Goal: Task Accomplishment & Management: Manage account settings

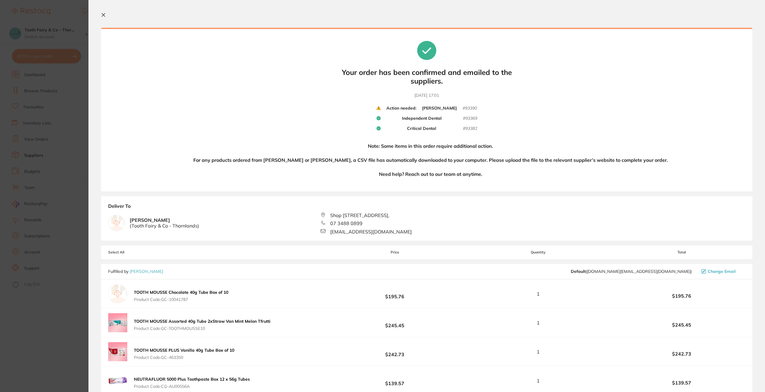
click at [376, 108] on icon at bounding box center [378, 108] width 4 height 4
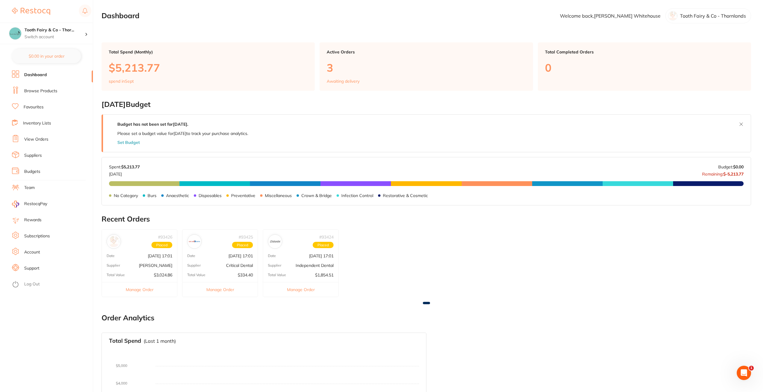
click at [146, 260] on div "# 93426 Placed Date [DATE] 17:01 Supplier [PERSON_NAME] Total Value $3,024.86 M…" at bounding box center [140, 263] width 76 height 68
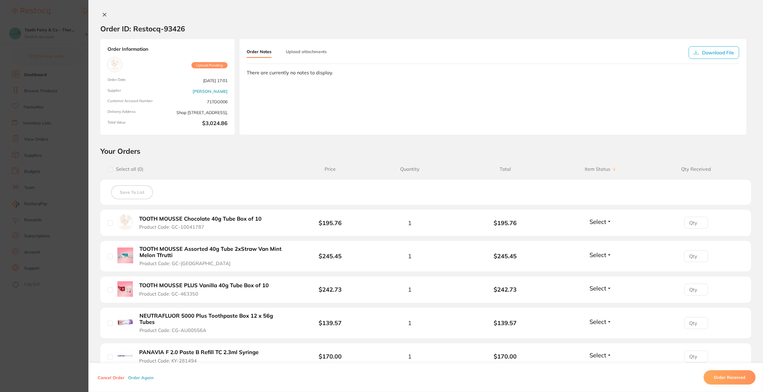
click at [105, 14] on icon at bounding box center [104, 14] width 5 height 5
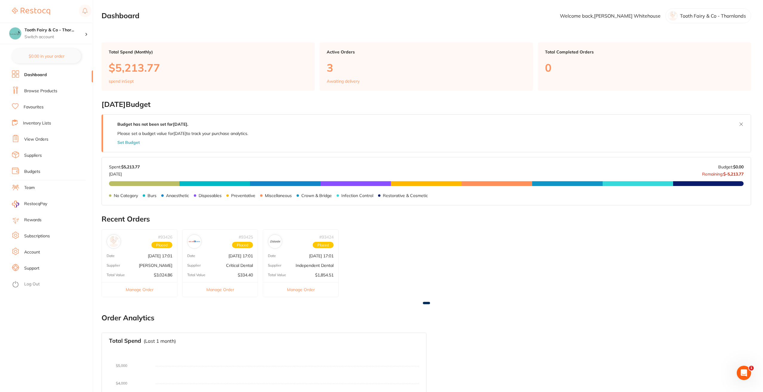
click at [37, 137] on link "View Orders" at bounding box center [36, 140] width 24 height 6
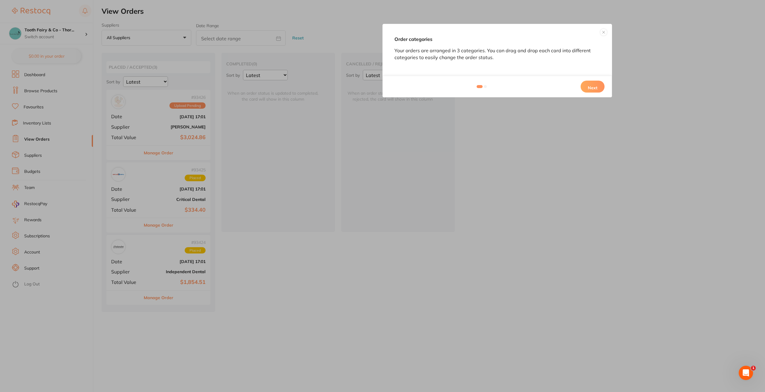
click at [593, 85] on button "Next" at bounding box center [593, 87] width 24 height 12
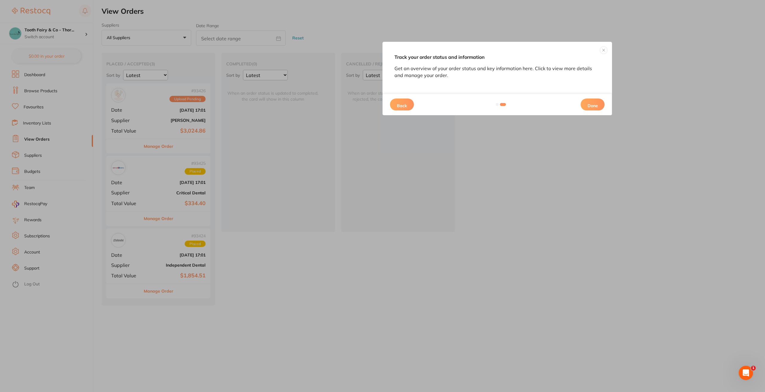
click at [589, 103] on button "Done" at bounding box center [593, 105] width 24 height 12
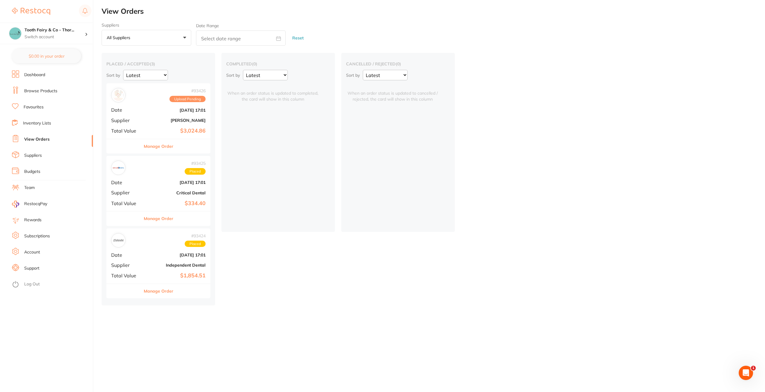
click at [165, 147] on button "Manage Order" at bounding box center [159, 146] width 30 height 14
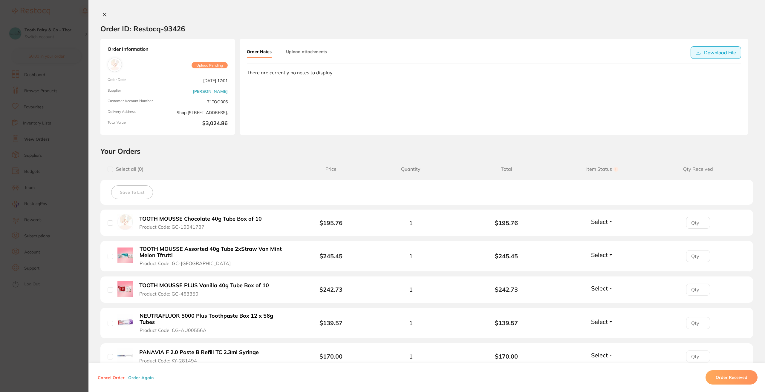
click at [725, 51] on button "Download File" at bounding box center [715, 52] width 50 height 13
click at [697, 55] on icon at bounding box center [698, 52] width 5 height 5
click at [315, 50] on button "Upload attachments" at bounding box center [306, 51] width 41 height 11
click at [105, 13] on icon at bounding box center [104, 14] width 5 height 5
